Goal: Navigation & Orientation: Find specific page/section

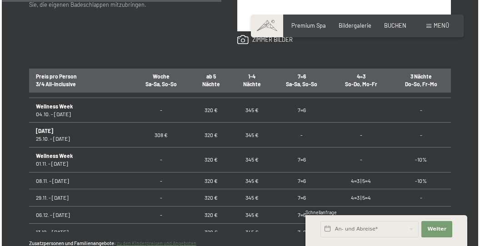
scroll to position [545, 0]
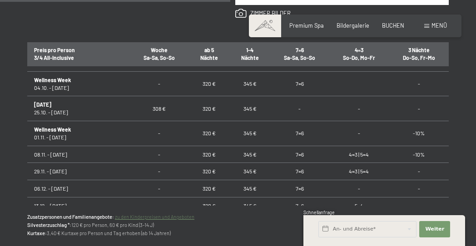
click at [427, 25] on span at bounding box center [426, 26] width 5 height 4
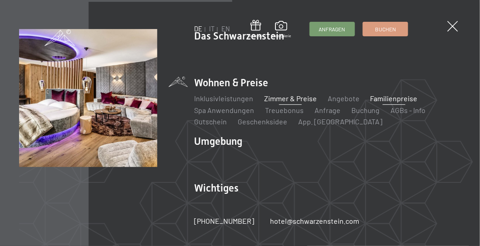
click at [395, 100] on link "Familienpreise" at bounding box center [393, 98] width 47 height 9
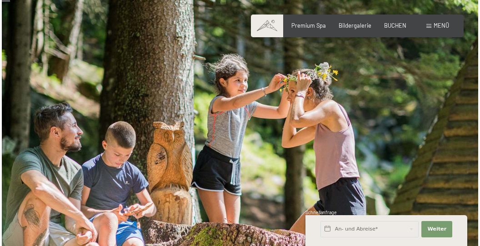
scroll to position [52, 0]
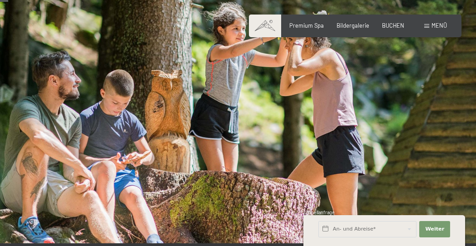
click at [443, 26] on span "Menü" at bounding box center [439, 25] width 15 height 7
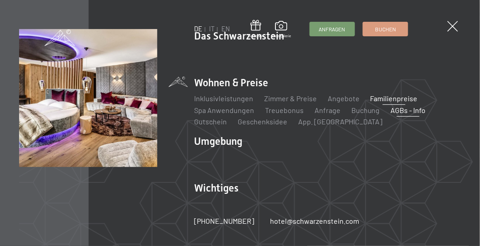
click at [391, 108] on link "AGBs - Info" at bounding box center [408, 110] width 35 height 9
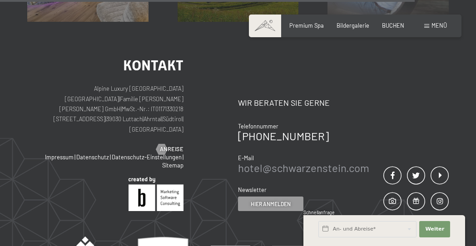
scroll to position [880, 0]
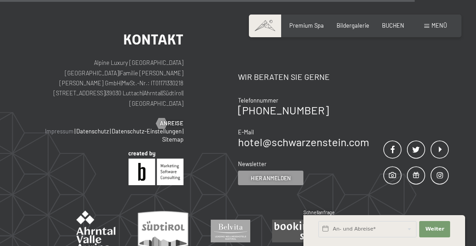
click at [65, 134] on link "Impressum" at bounding box center [59, 131] width 29 height 7
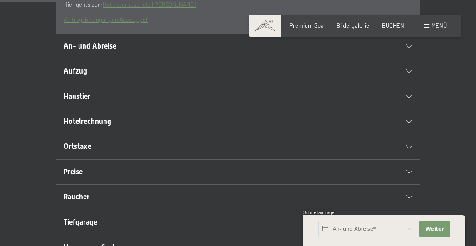
scroll to position [259, 0]
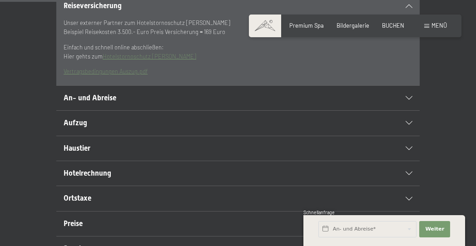
click at [144, 60] on link "Hotelstornoschutz [PERSON_NAME]" at bounding box center [150, 56] width 94 height 7
